Goal: Task Accomplishment & Management: Manage account settings

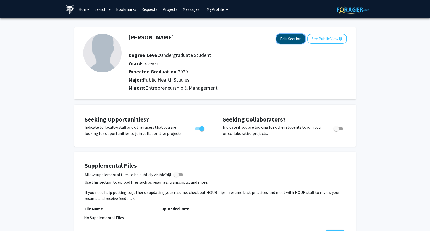
click at [290, 39] on button "Edit Section" at bounding box center [290, 38] width 29 height 9
select select "first-year"
select select "2029"
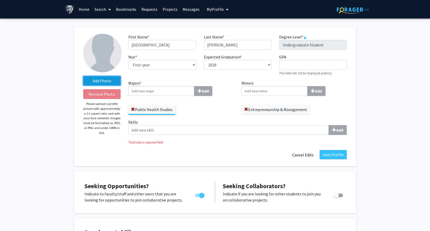
click at [110, 78] on label "Add Photo" at bounding box center [102, 80] width 38 height 9
click at [0, 0] on input "Add Photo" at bounding box center [0, 0] width 0 height 0
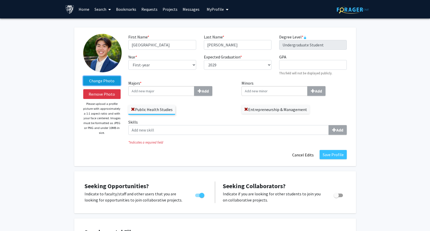
click at [105, 78] on label "Change Photo" at bounding box center [102, 80] width 38 height 9
click at [0, 0] on input "Change Photo" at bounding box center [0, 0] width 0 height 0
click at [109, 78] on label "Change Photo" at bounding box center [102, 80] width 38 height 9
click at [0, 0] on input "Change Photo" at bounding box center [0, 0] width 0 height 0
click at [334, 157] on button "Save Profile" at bounding box center [332, 154] width 27 height 9
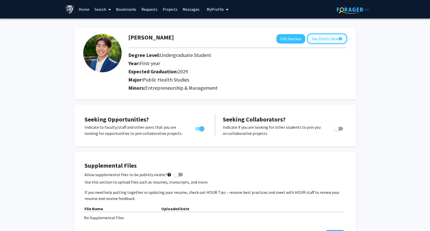
click at [326, 35] on button "See Public View help" at bounding box center [326, 39] width 39 height 10
